Goal: Find specific page/section: Find specific page/section

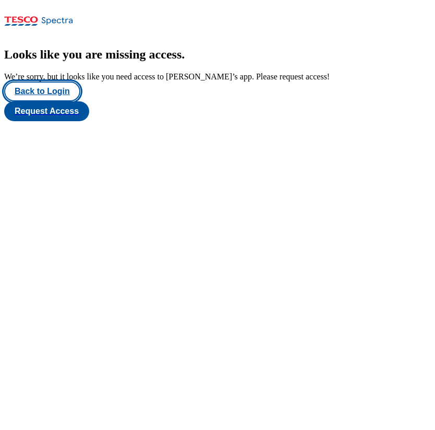
click at [52, 101] on button "Back to Login" at bounding box center [42, 91] width 76 height 20
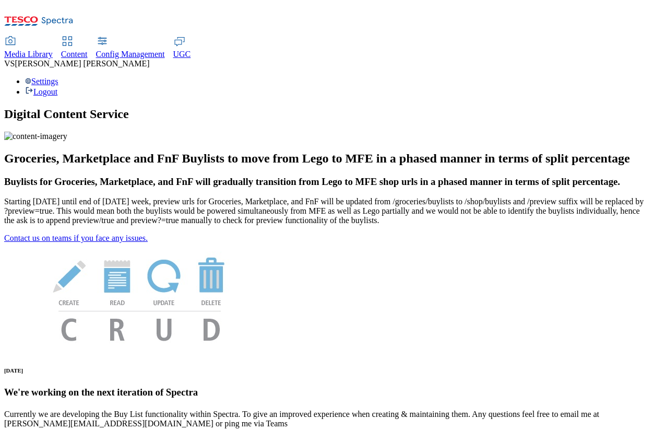
click at [517, 77] on div "Settings Logout" at bounding box center [326, 87] width 645 height 20
click at [88, 50] on span "Content" at bounding box center [74, 54] width 27 height 9
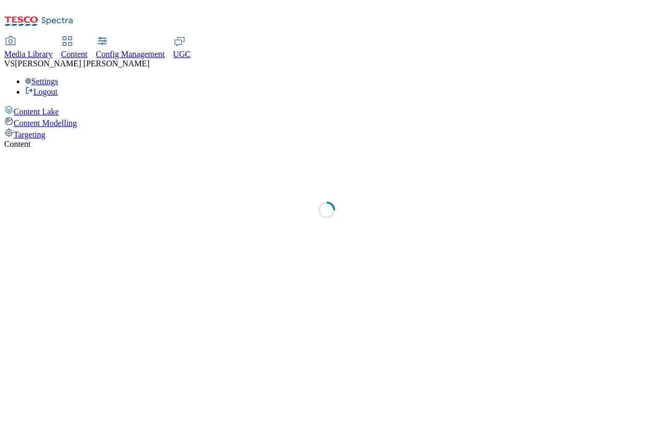
click at [53, 50] on span "Media Library" at bounding box center [28, 54] width 49 height 9
select select "group-comms"
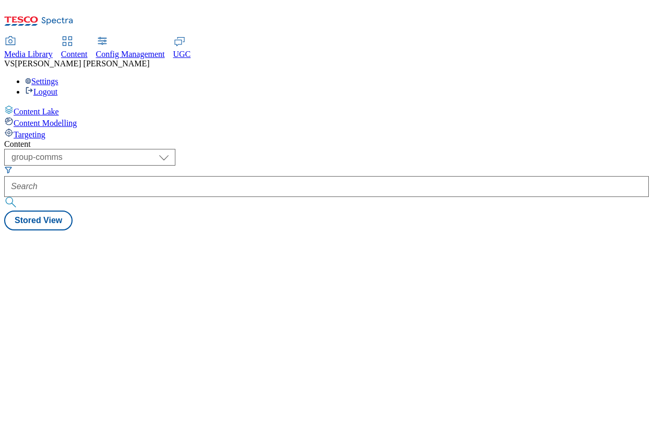
click at [53, 50] on span "Media Library" at bounding box center [28, 54] width 49 height 9
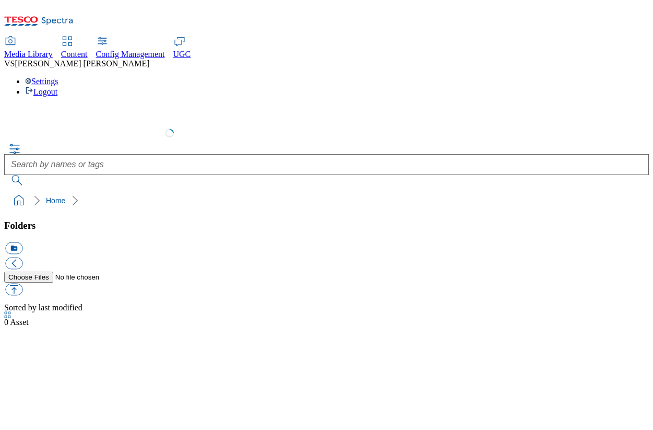
select select "flare-test"
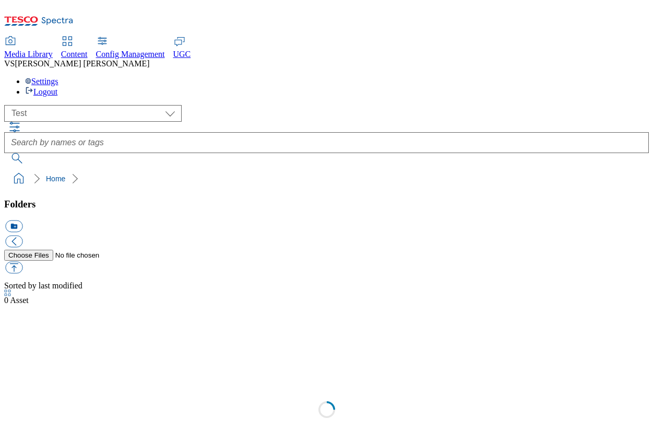
scroll to position [1, 0]
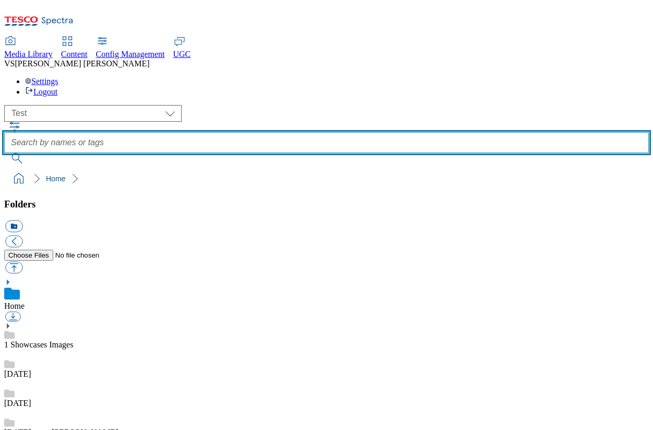
click at [257, 132] on input "text" at bounding box center [326, 142] width 645 height 21
type input "location"
click at [4, 153] on button "submit" at bounding box center [17, 158] width 27 height 10
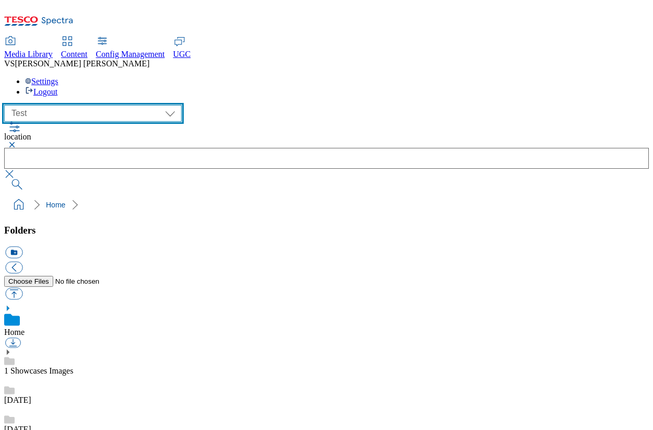
click at [120, 105] on select "All all CE Clubcard Boost UK Clubcard Marketing Clubcard ROI clubcard-boost-uk …" at bounding box center [92, 113] width 177 height 17
select select "ghs-uk"
click at [7, 105] on select "All all CE Clubcard Boost UK Clubcard Marketing Clubcard ROI clubcard-boost-uk …" at bounding box center [92, 113] width 177 height 17
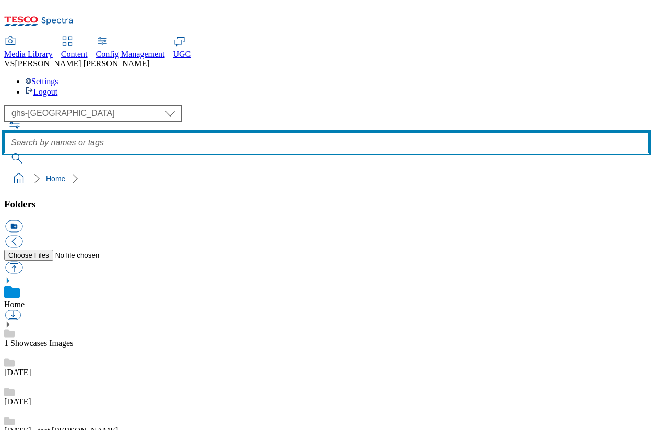
click at [270, 132] on input "text" at bounding box center [326, 142] width 645 height 21
type input "localt"
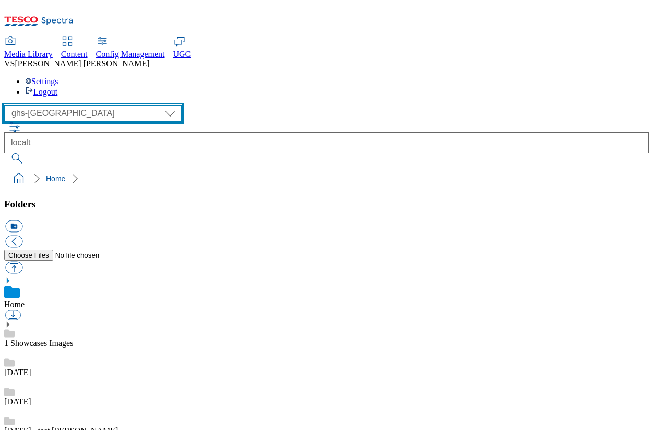
click at [49, 105] on select "All all CE Clubcard Boost UK Clubcard Marketing Clubcard ROI clubcard-boost-uk …" at bounding box center [92, 113] width 177 height 17
select select "flare-ghs-mktg"
click at [7, 105] on select "All all CE Clubcard Boost UK Clubcard Marketing Clubcard ROI clubcard-boost-uk …" at bounding box center [92, 113] width 177 height 17
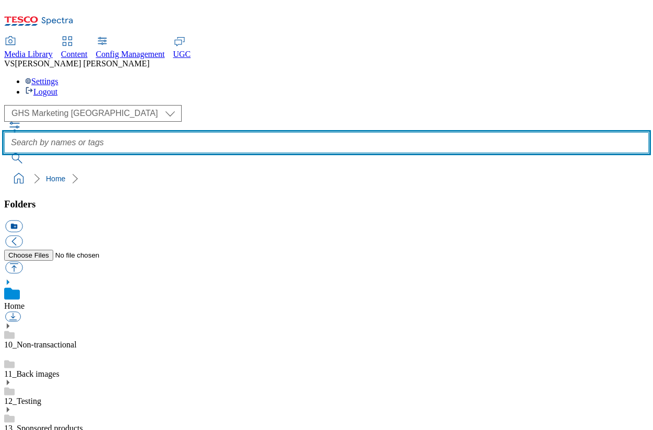
click at [269, 132] on input "text" at bounding box center [326, 142] width 645 height 21
type input "location"
click at [4, 153] on button "submit" at bounding box center [17, 158] width 27 height 10
